Goal: Navigation & Orientation: Find specific page/section

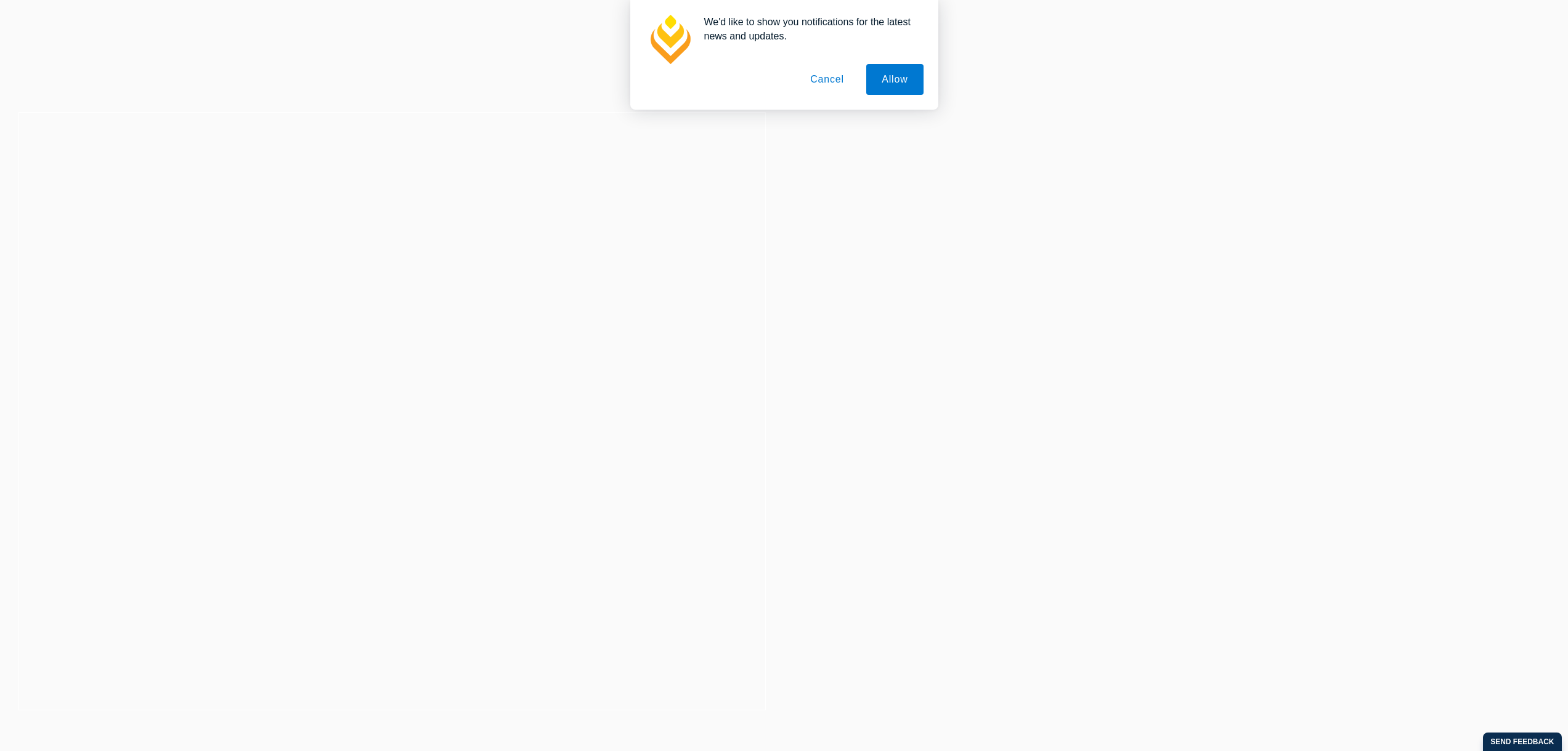
click at [825, 80] on button "Cancel" at bounding box center [827, 80] width 65 height 31
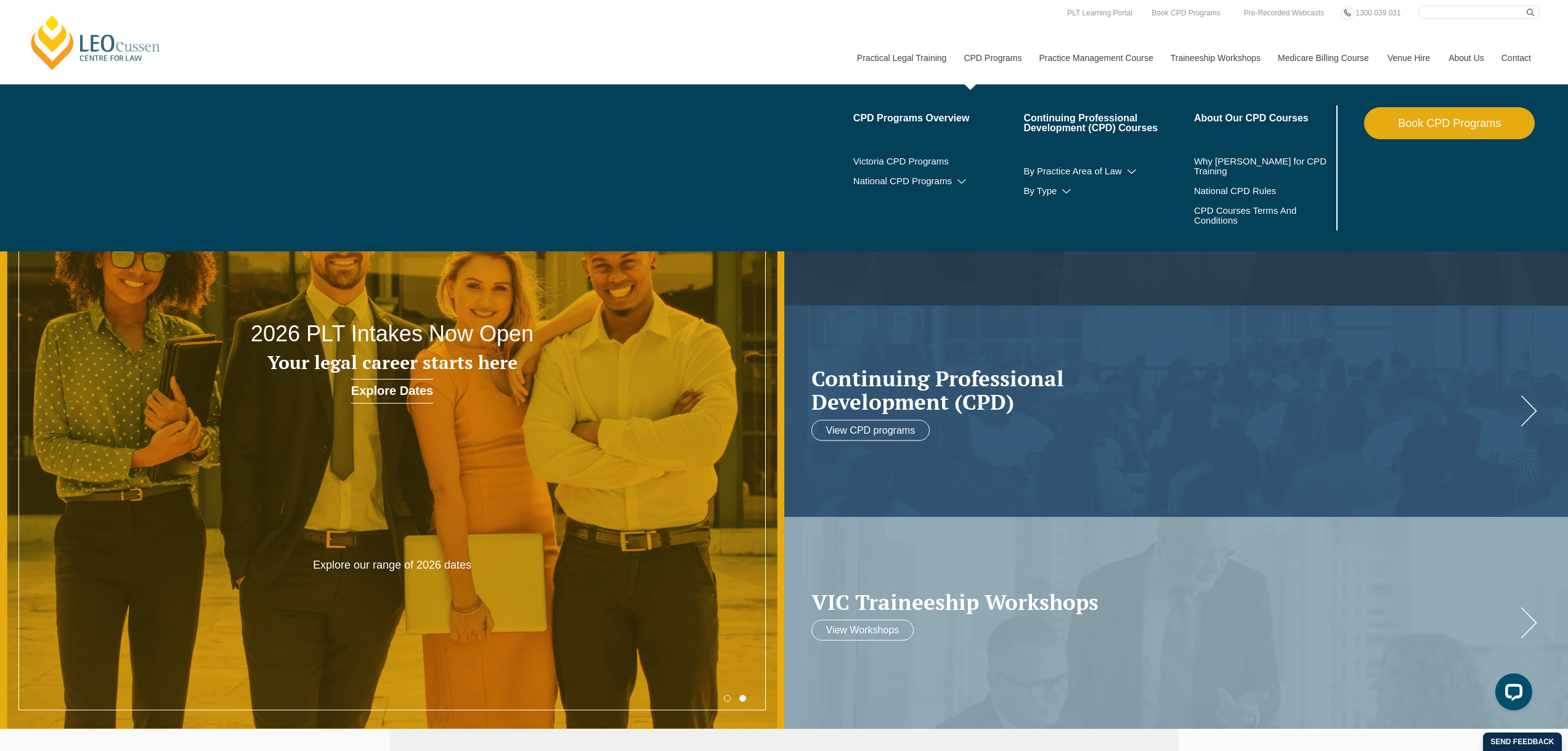
click at [991, 58] on link "CPD Programs" at bounding box center [992, 58] width 75 height 53
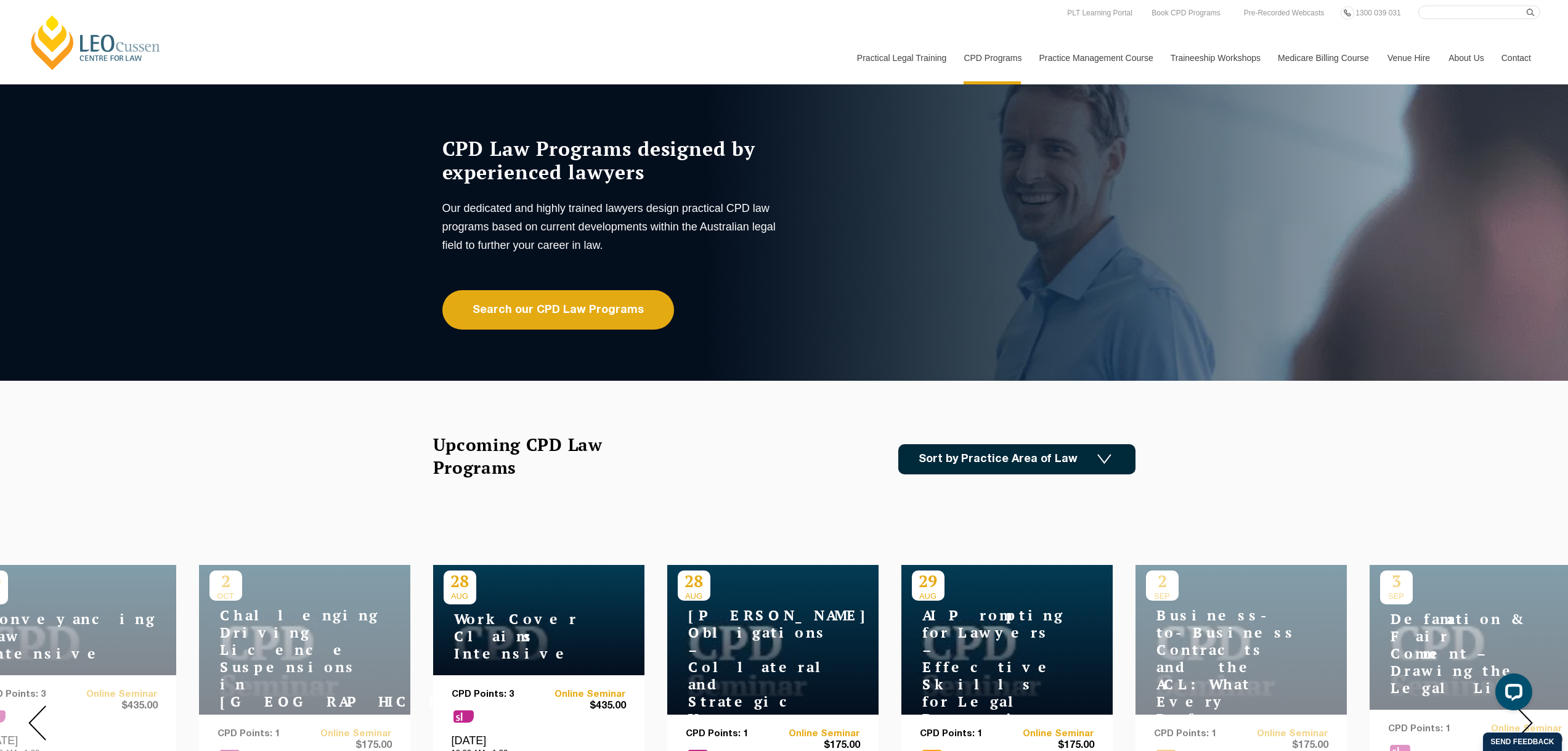
click at [77, 39] on link "[PERSON_NAME] Centre for Law" at bounding box center [95, 42] width 136 height 58
